Goal: Check status: Check status

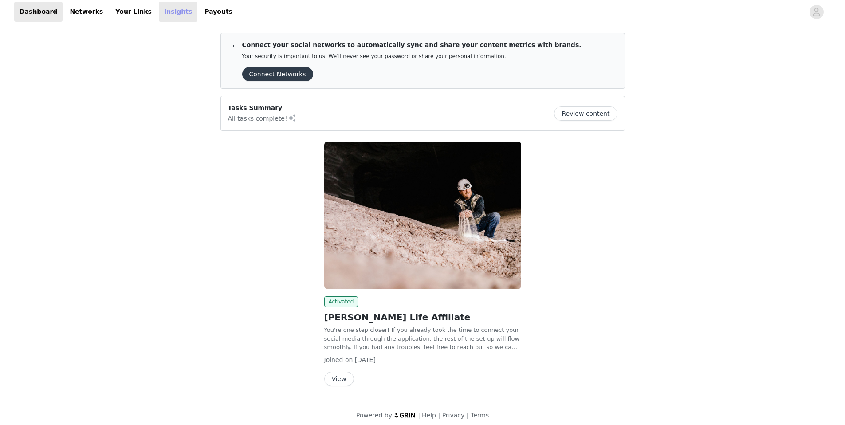
click at [159, 16] on link "Insights" at bounding box center [178, 12] width 39 height 20
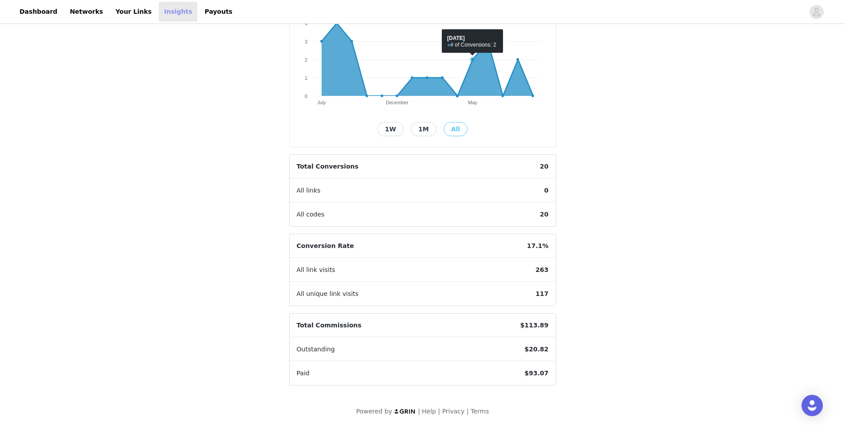
scroll to position [134, 0]
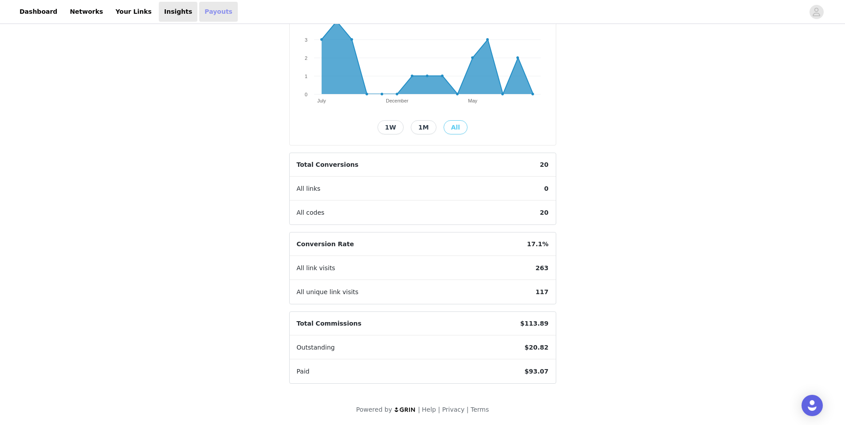
click at [199, 13] on link "Payouts" at bounding box center [218, 12] width 39 height 20
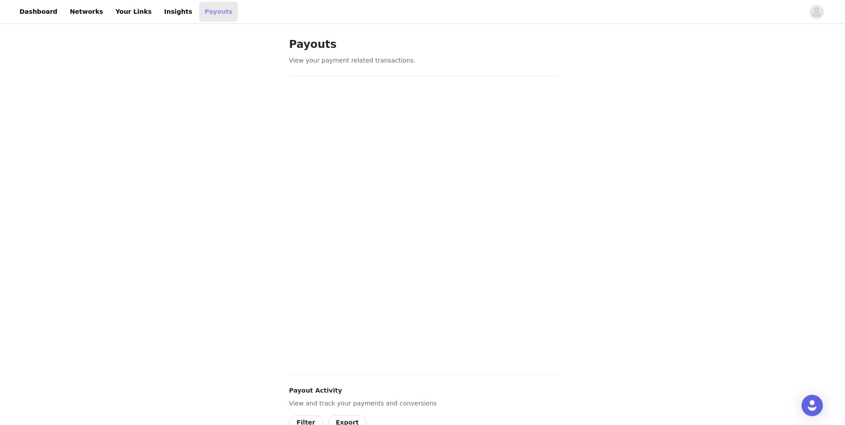
click at [199, 6] on link "Payouts" at bounding box center [218, 12] width 39 height 20
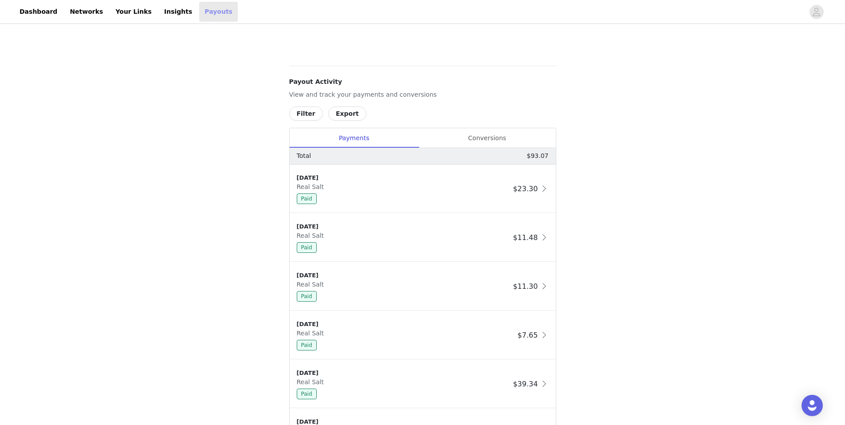
scroll to position [311, 0]
click at [462, 138] on div "Conversions" at bounding box center [487, 136] width 137 height 20
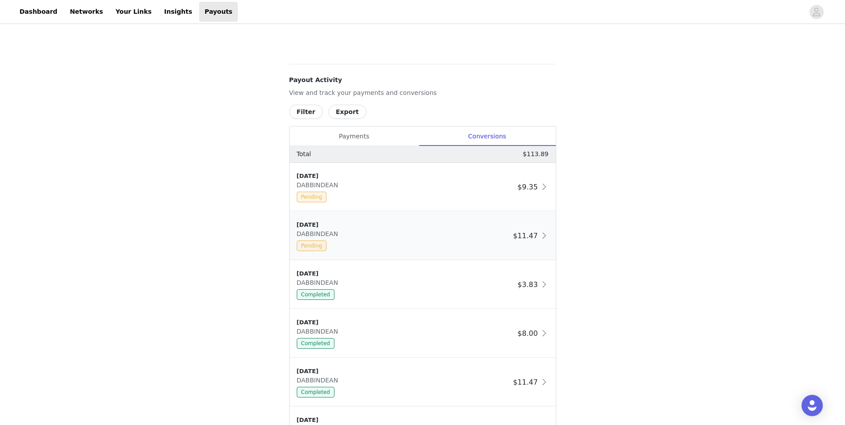
click at [338, 235] on div "[DATE] DABBINDEAN Pending" at bounding box center [403, 235] width 213 height 31
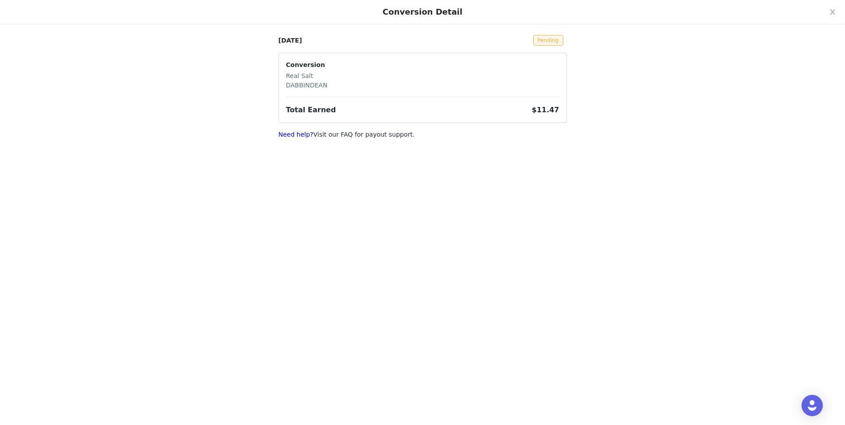
scroll to position [134, 0]
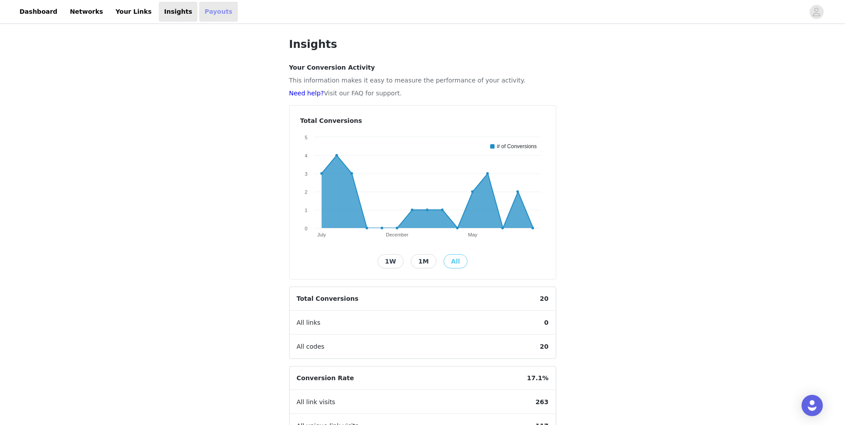
click at [199, 15] on link "Payouts" at bounding box center [218, 12] width 39 height 20
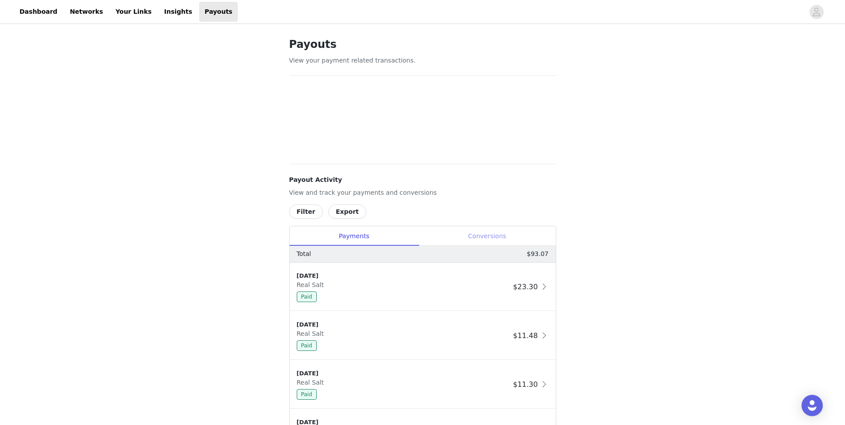
click at [502, 236] on div "Conversions" at bounding box center [487, 236] width 137 height 20
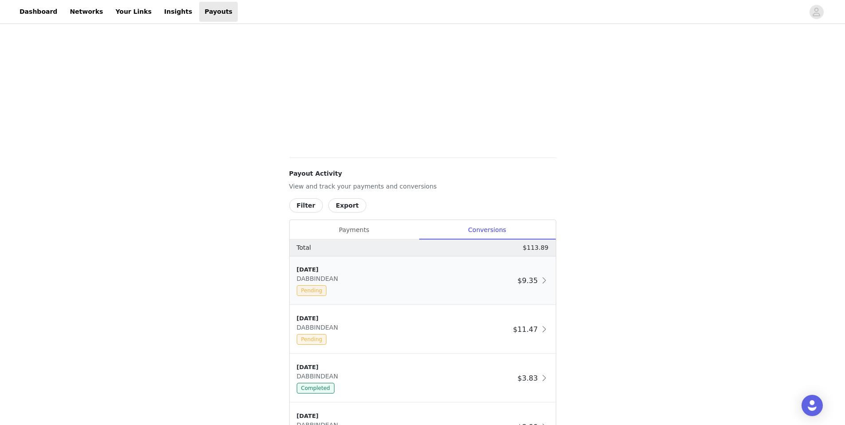
scroll to position [266, 0]
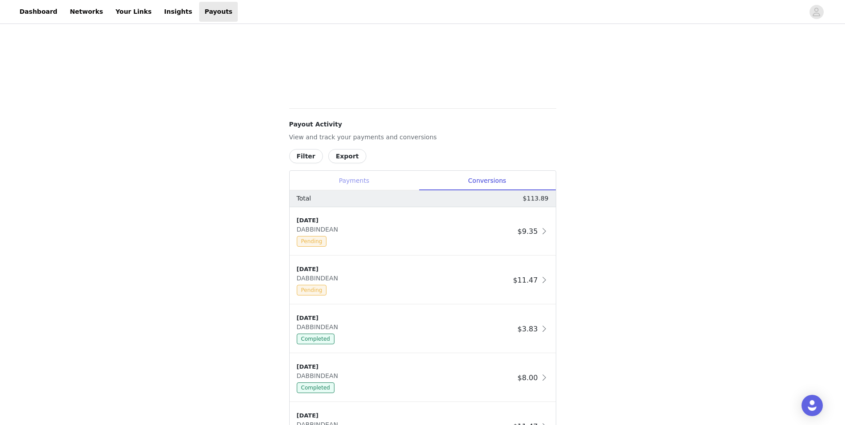
click at [351, 184] on div "Payments" at bounding box center [354, 181] width 129 height 20
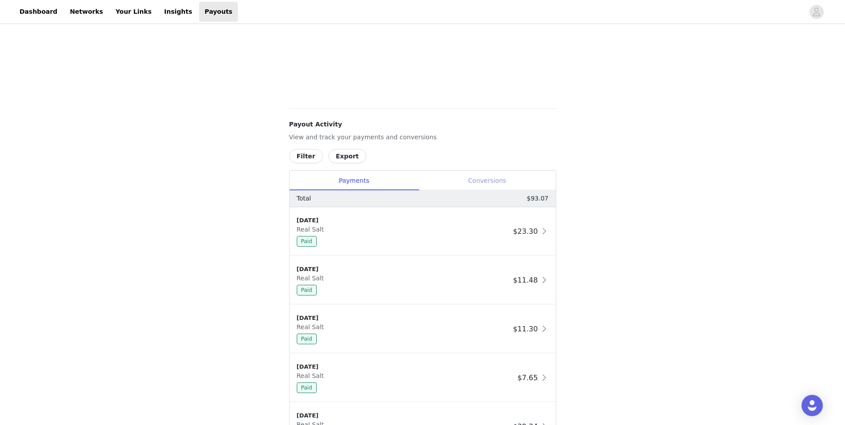
click at [501, 183] on div "Conversions" at bounding box center [487, 181] width 137 height 20
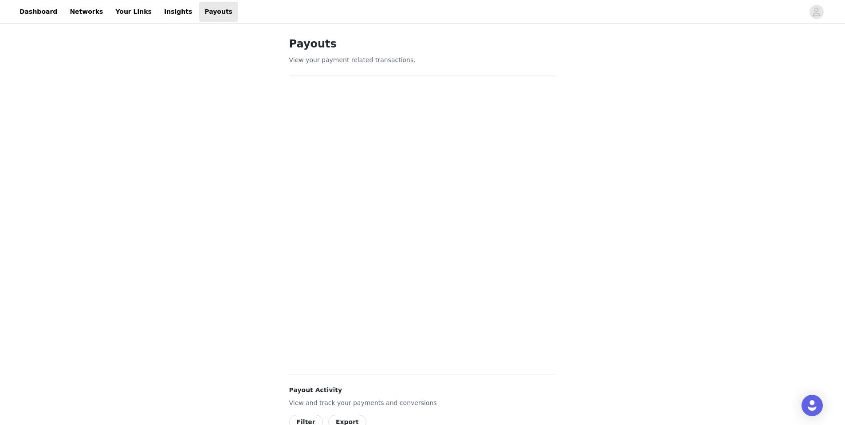
scroll to position [0, 0]
click at [28, 8] on link "Dashboard" at bounding box center [38, 12] width 48 height 20
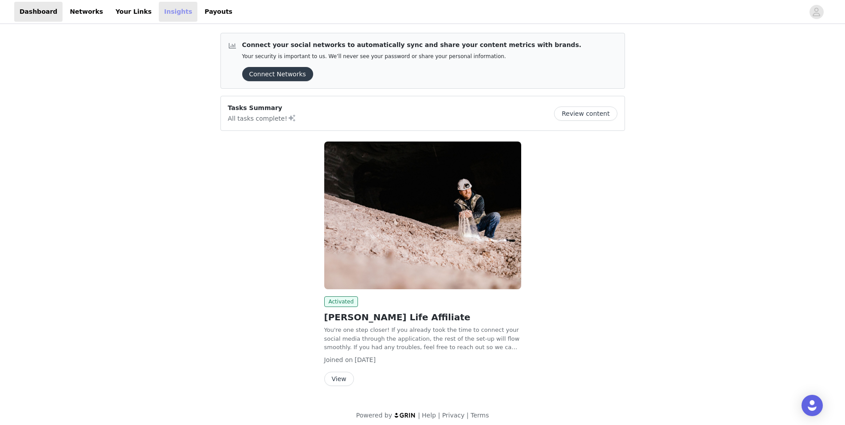
click at [159, 10] on link "Insights" at bounding box center [178, 12] width 39 height 20
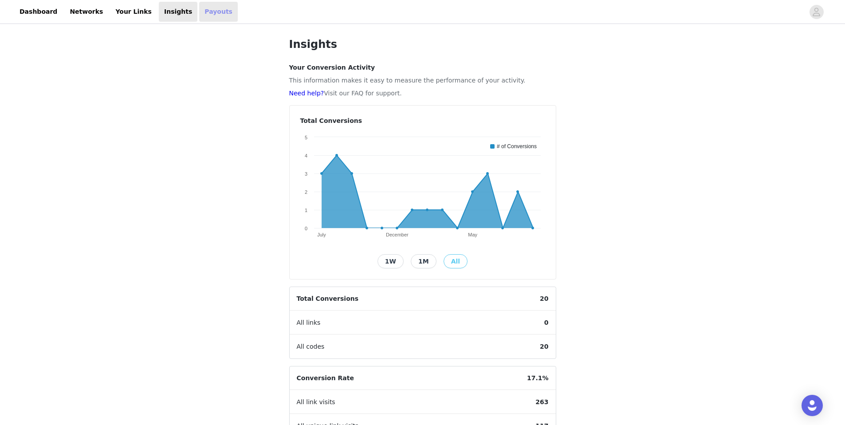
click at [199, 14] on link "Payouts" at bounding box center [218, 12] width 39 height 20
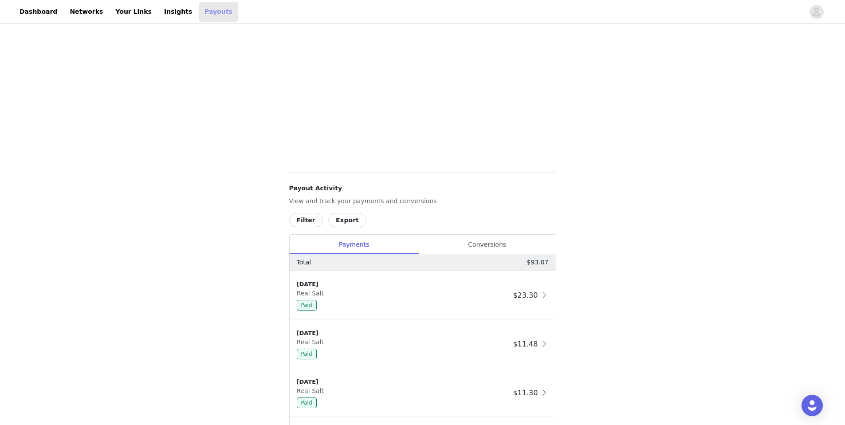
scroll to position [222, 0]
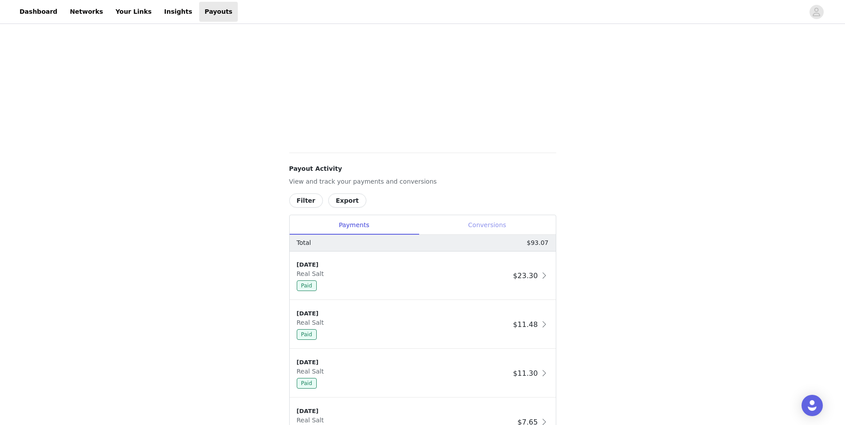
click at [488, 226] on div "Conversions" at bounding box center [487, 225] width 137 height 20
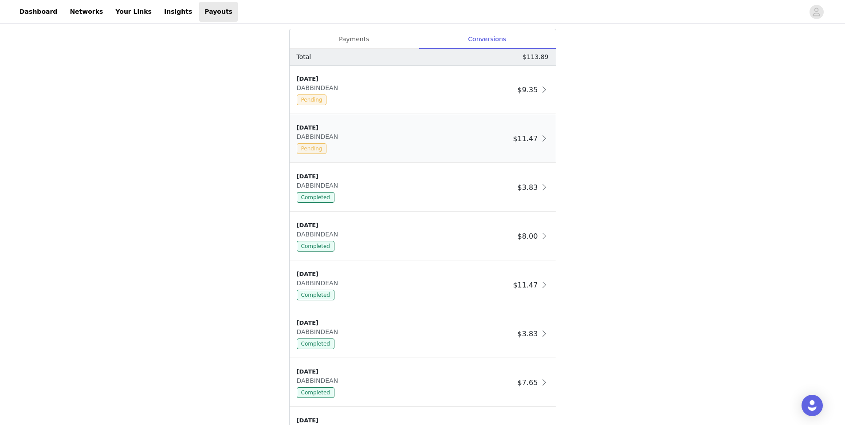
scroll to position [399, 0]
